Goal: Task Accomplishment & Management: Use online tool/utility

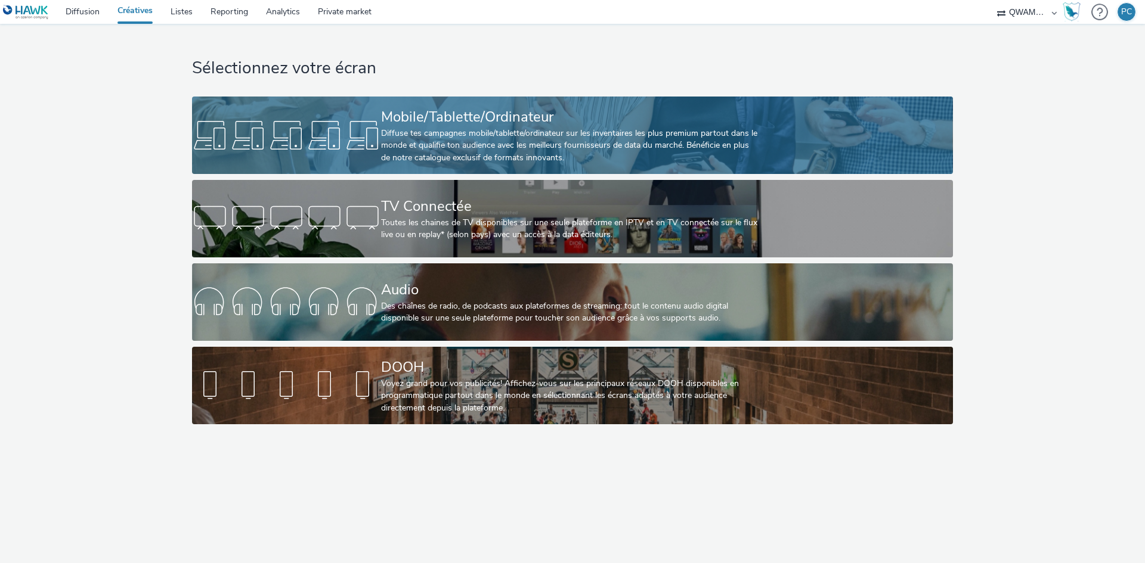
click at [423, 155] on div "Diffuse tes campagnes mobile/tablette/ordinateur sur les inventaires les plus p…" at bounding box center [570, 146] width 378 height 36
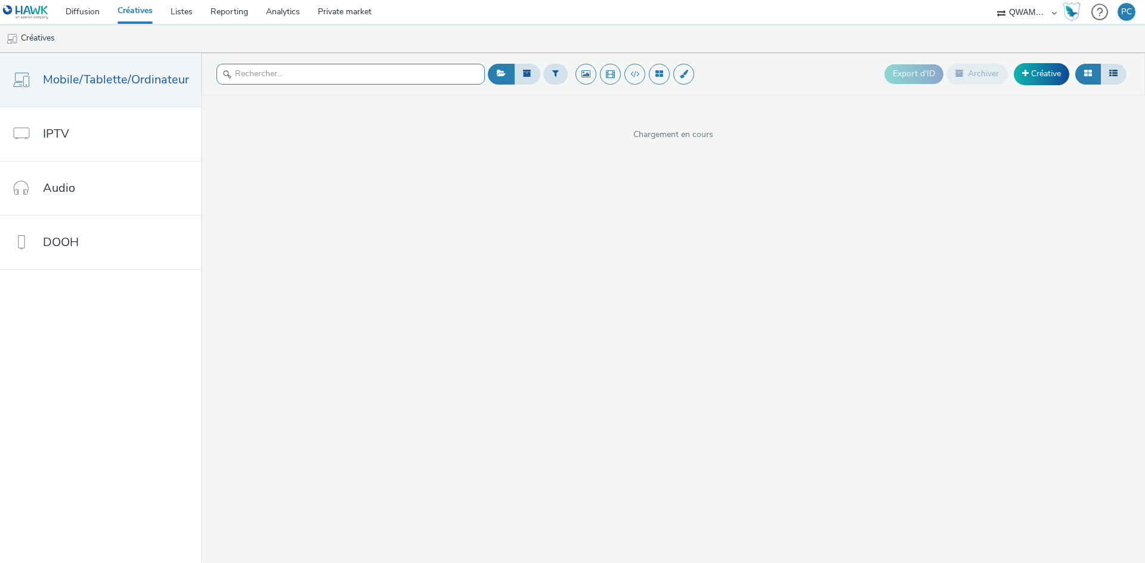
click at [283, 83] on input "text" at bounding box center [350, 74] width 268 height 21
click at [554, 79] on button at bounding box center [555, 74] width 24 height 20
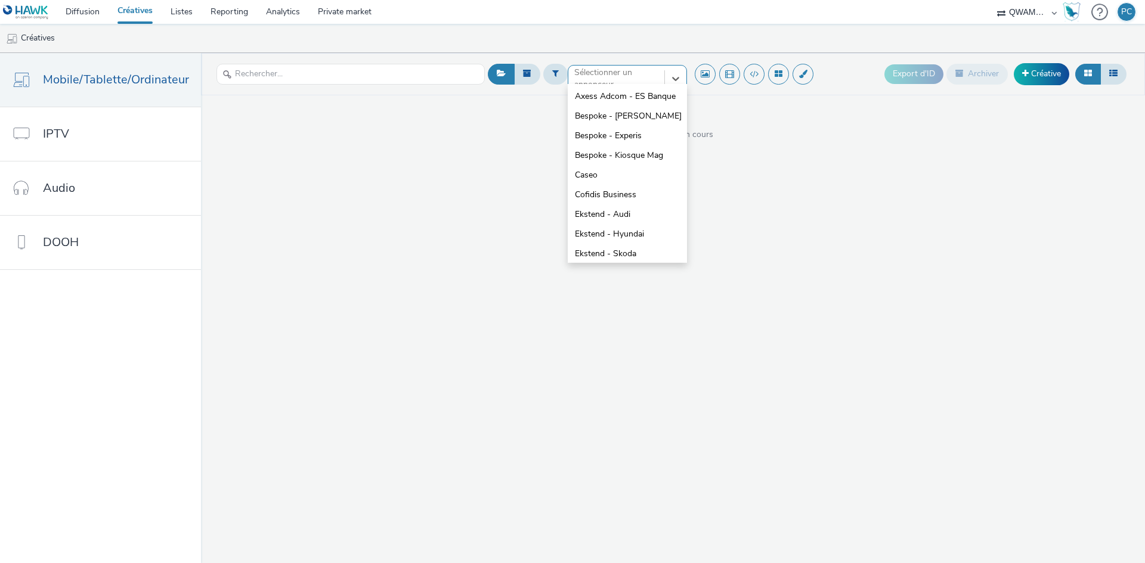
click at [604, 83] on div "option Axess Adcom - ES Banque focused, 1 of 10. 10 results available. Use Up a…" at bounding box center [627, 74] width 119 height 19
type input "bu"
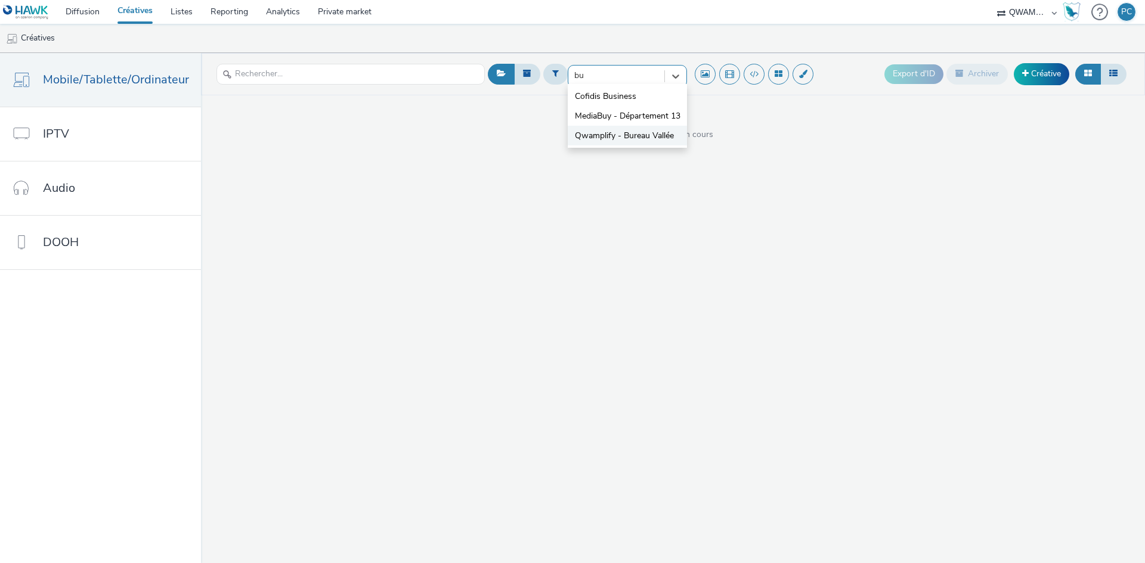
click at [598, 137] on span "Qwamplify - Bureau Vallée" at bounding box center [624, 136] width 99 height 12
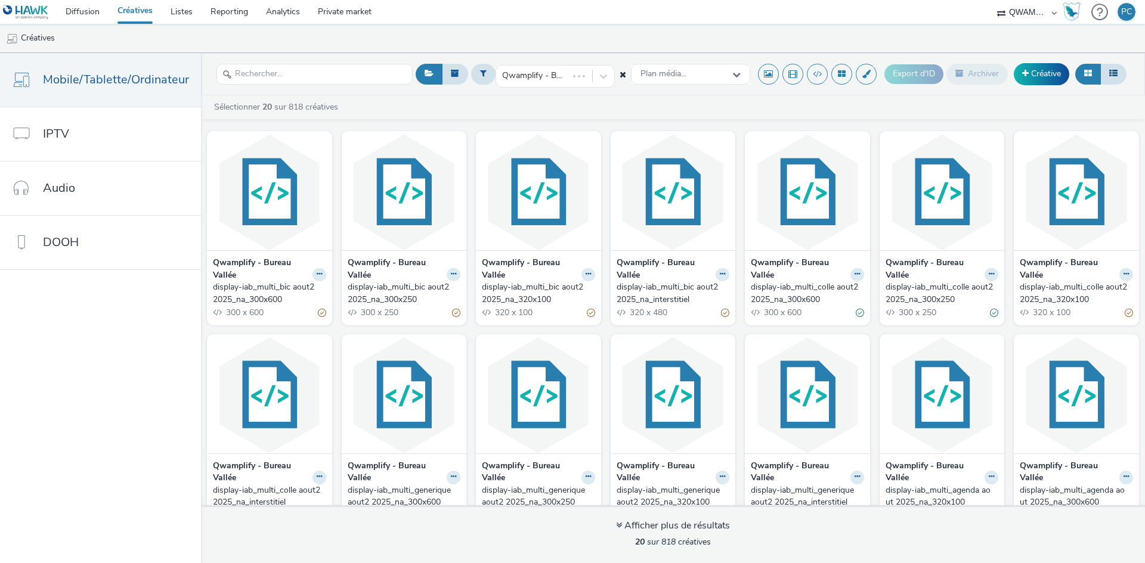
click at [243, 293] on div "display-iab_multi_bic aout2 2025_na_300x600" at bounding box center [267, 293] width 108 height 24
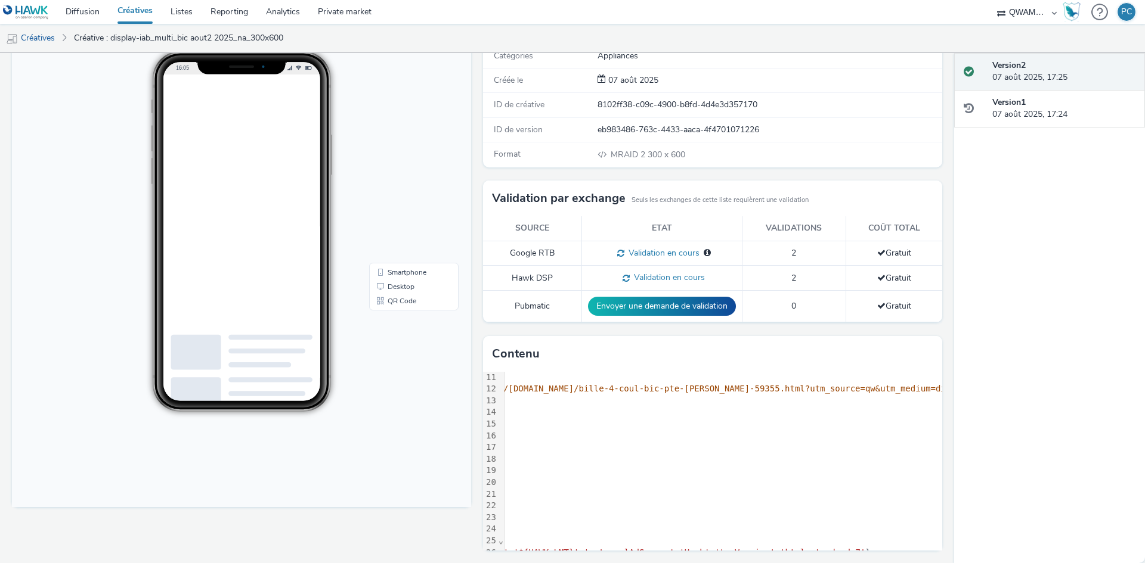
scroll to position [119, 1371]
drag, startPoint x: 653, startPoint y: 389, endPoint x: 677, endPoint y: 389, distance: 23.3
click at [677, 389] on span "//audience-api.wts-okube.com/redirect?brand_slug=qwamplify&module=dclic&campaig…" at bounding box center [372, 389] width 1909 height 10
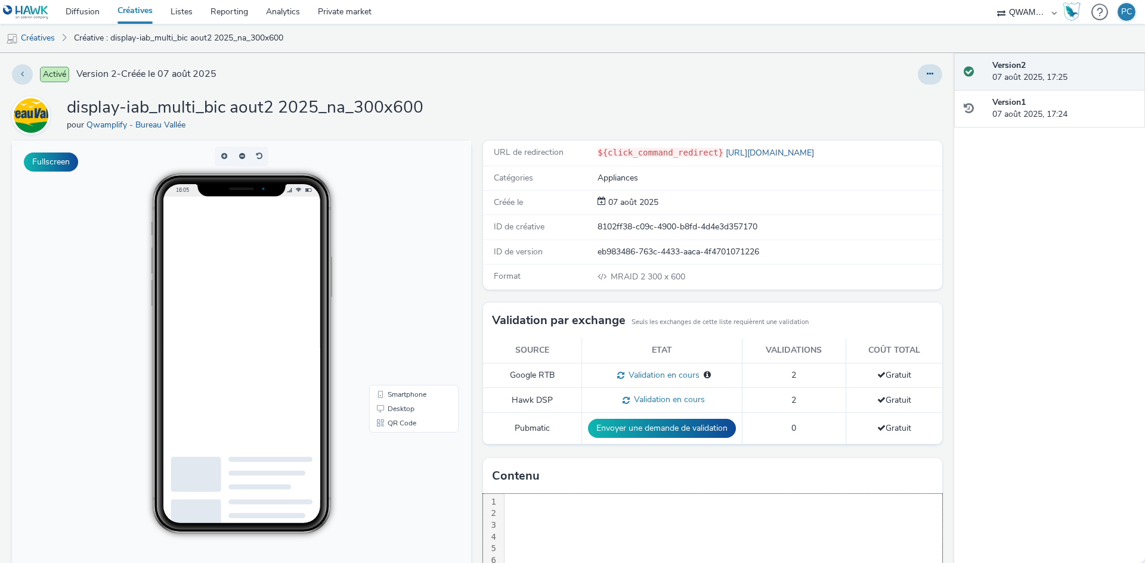
scroll to position [0, 0]
click at [27, 73] on button at bounding box center [22, 75] width 21 height 20
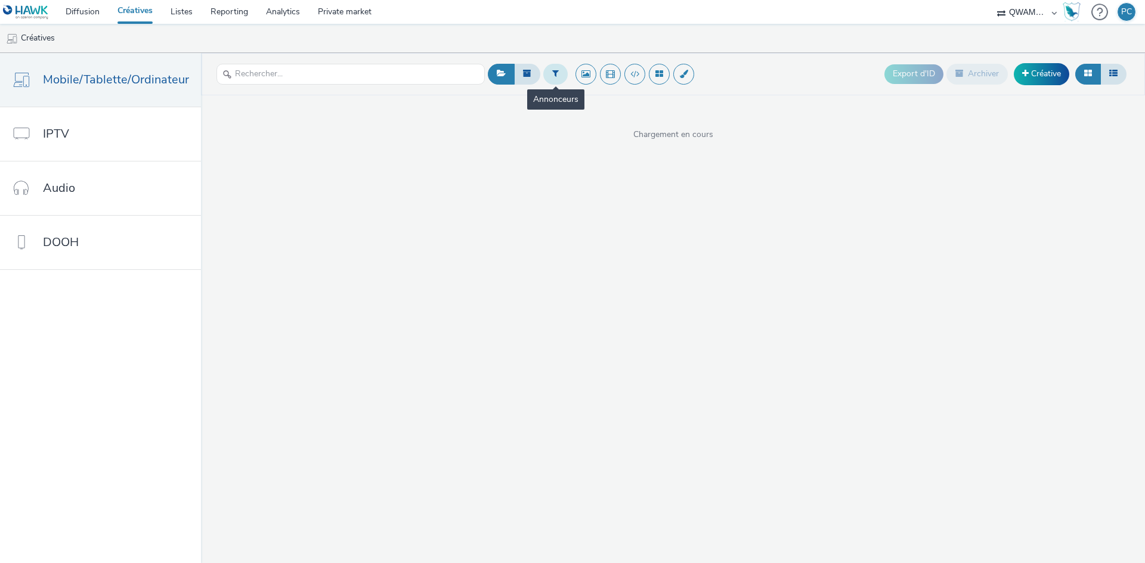
click at [563, 74] on button at bounding box center [555, 74] width 24 height 20
click at [591, 75] on div at bounding box center [616, 79] width 84 height 14
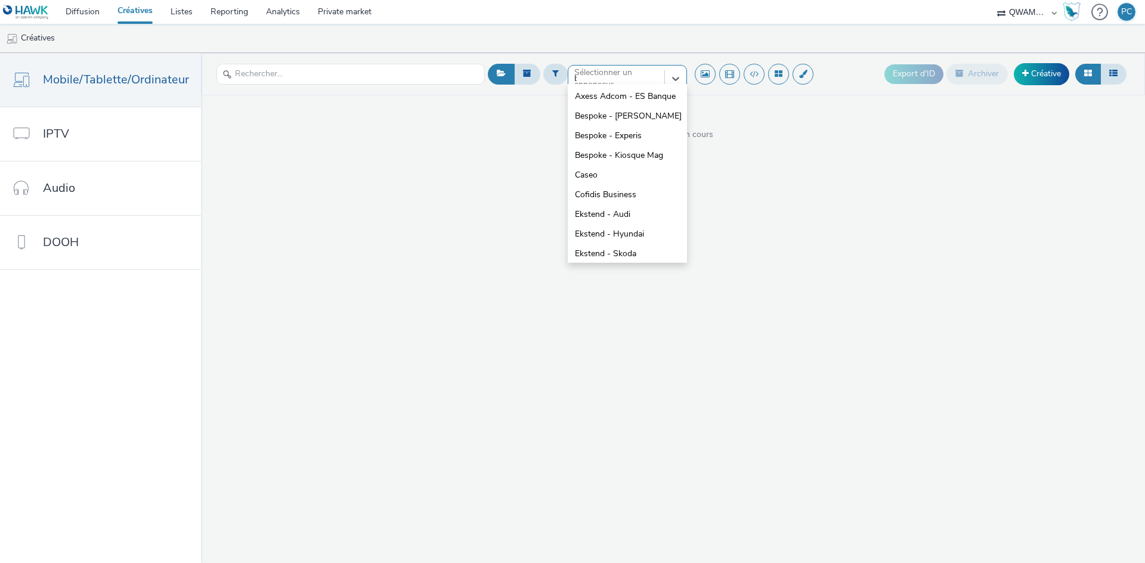
type input "bure"
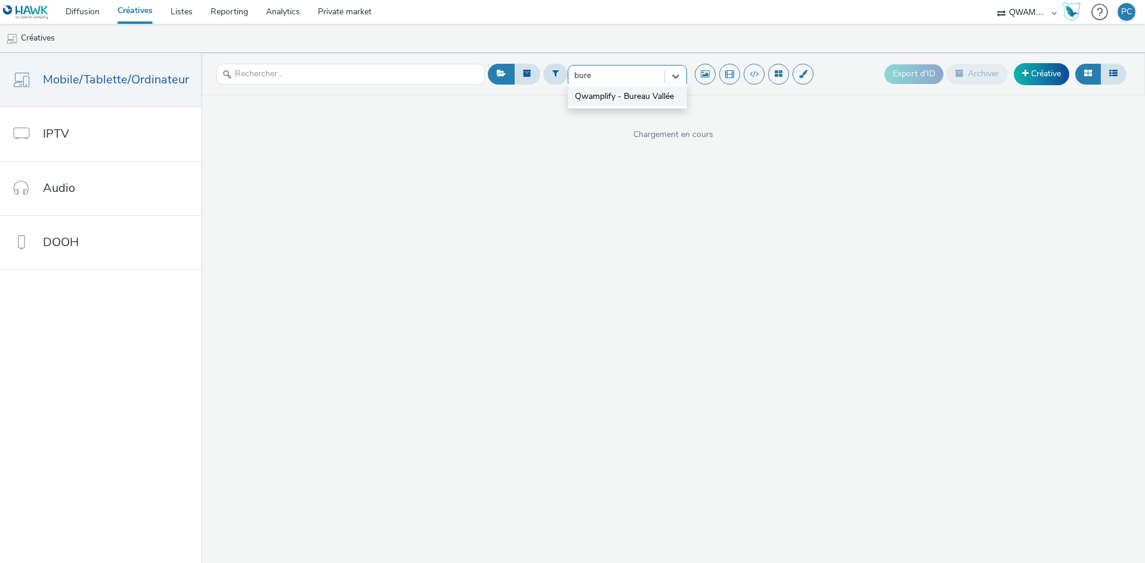
click at [594, 94] on span "Qwamplify - Bureau Vallée" at bounding box center [624, 97] width 99 height 12
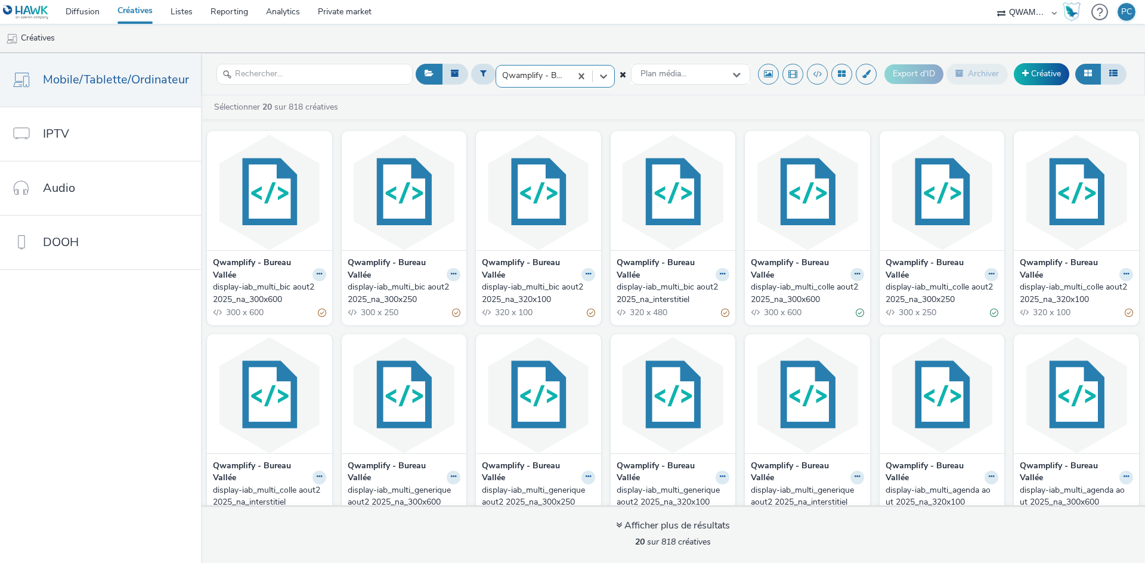
click at [262, 299] on div "display-iab_multi_bic aout2 2025_na_300x600" at bounding box center [267, 293] width 108 height 24
click at [356, 299] on div "display-iab_multi_bic aout2 2025_na_300x250" at bounding box center [402, 293] width 108 height 24
click at [530, 292] on div "display-iab_multi_bic aout2 2025_na_320x100" at bounding box center [536, 293] width 108 height 24
click at [654, 294] on div "display-iab_multi_bic aout2 2025_na_interstitiel" at bounding box center [670, 293] width 108 height 24
click at [771, 301] on div "display-iab_multi_colle aout2 2025_na_300x600" at bounding box center [805, 293] width 108 height 24
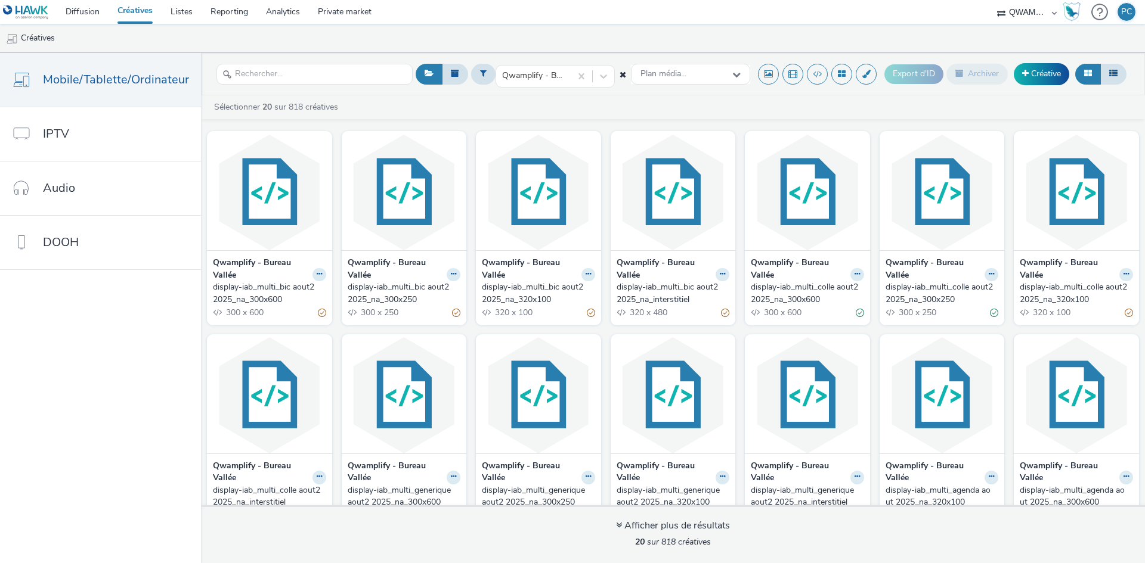
click at [919, 296] on div "display-iab_multi_colle aout2 2025_na_300x250" at bounding box center [939, 293] width 108 height 24
click at [1037, 294] on div "display-iab_multi_colle aout2 2025_na_320x100" at bounding box center [1073, 293] width 108 height 24
click at [260, 491] on div "display-iab_multi_colle aout2 2025_na_interstitiel" at bounding box center [267, 497] width 108 height 24
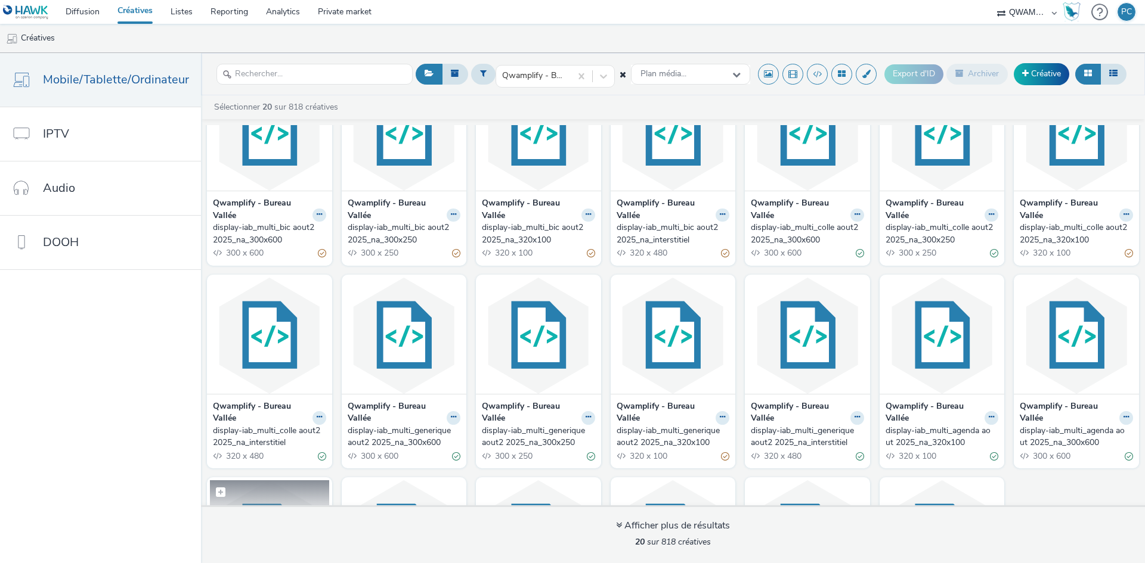
scroll to position [119, 0]
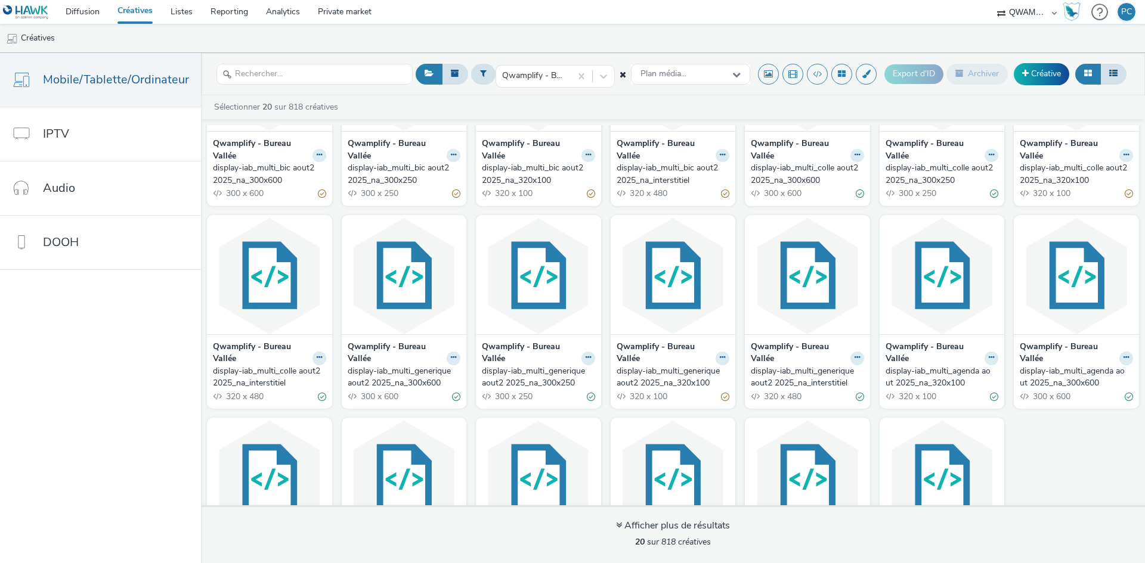
click at [402, 376] on div "display-iab_multi_generique aout2 2025_na_300x600" at bounding box center [402, 377] width 108 height 24
click at [543, 380] on div "display-iab_multi_generique aout2 2025_na_300x250" at bounding box center [536, 377] width 108 height 24
click at [665, 377] on div "display-iab_multi_generique aout2 2025_na_320x100" at bounding box center [670, 377] width 108 height 24
click at [796, 377] on div "display-iab_multi_generique aout2 2025_na_interstitiel" at bounding box center [805, 377] width 108 height 24
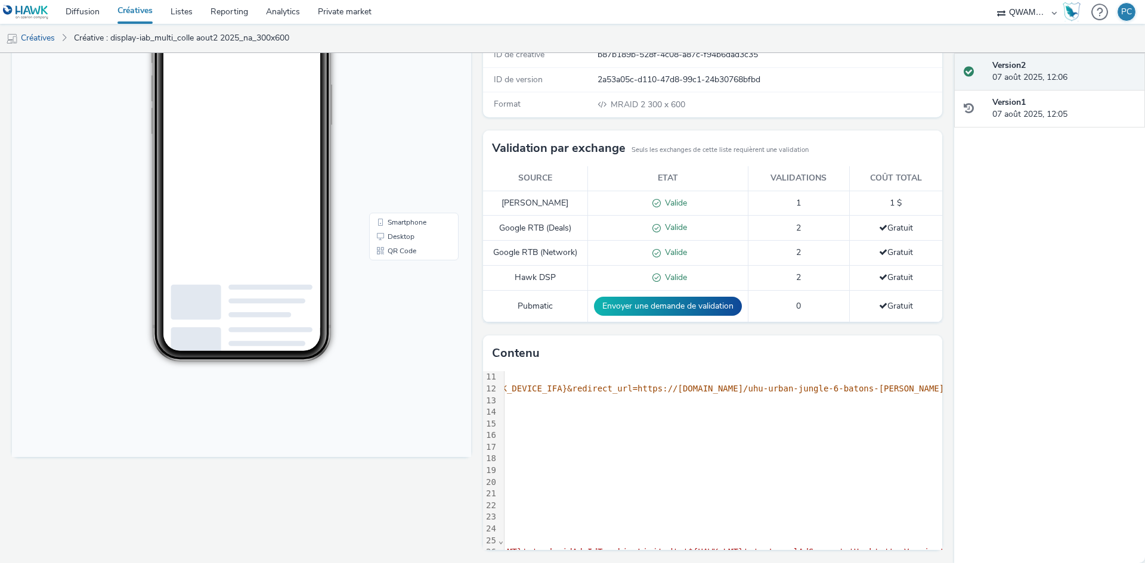
scroll to position [119, 1431]
